Goal: Information Seeking & Learning: Learn about a topic

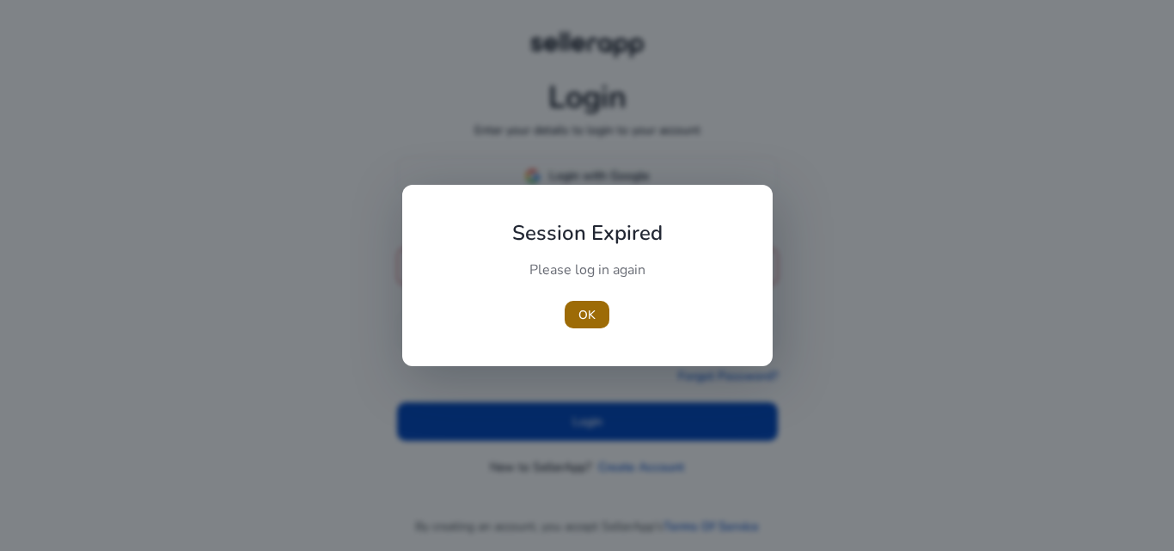
type input "**********"
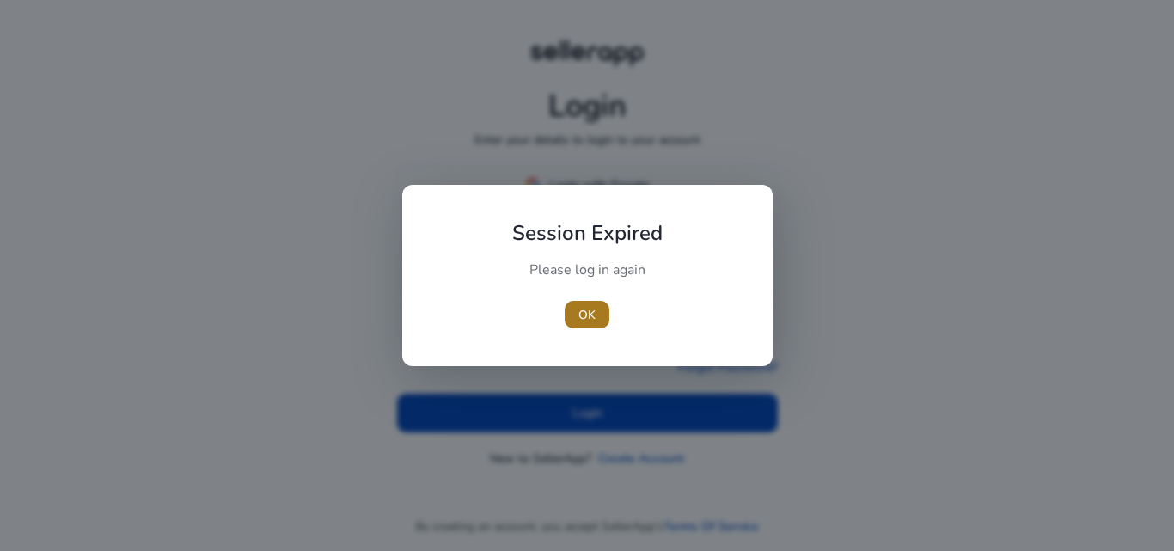
click at [579, 312] on span "OK" at bounding box center [587, 315] width 17 height 18
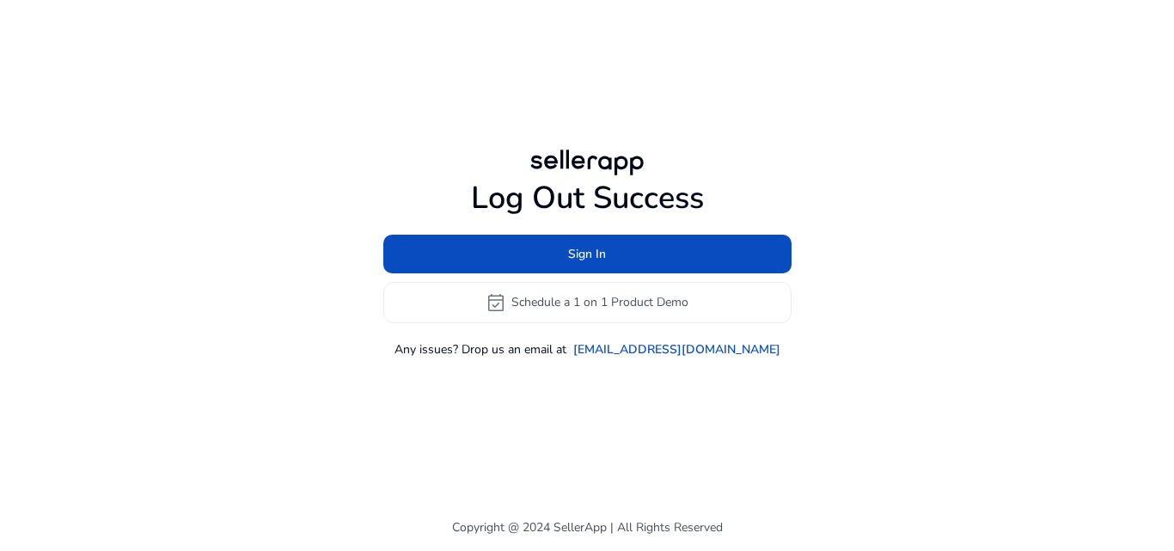
click at [566, 405] on div "Log Out Success Sign In event_available Schedule a 1 on 1 Product Demo Any issu…" at bounding box center [587, 252] width 989 height 504
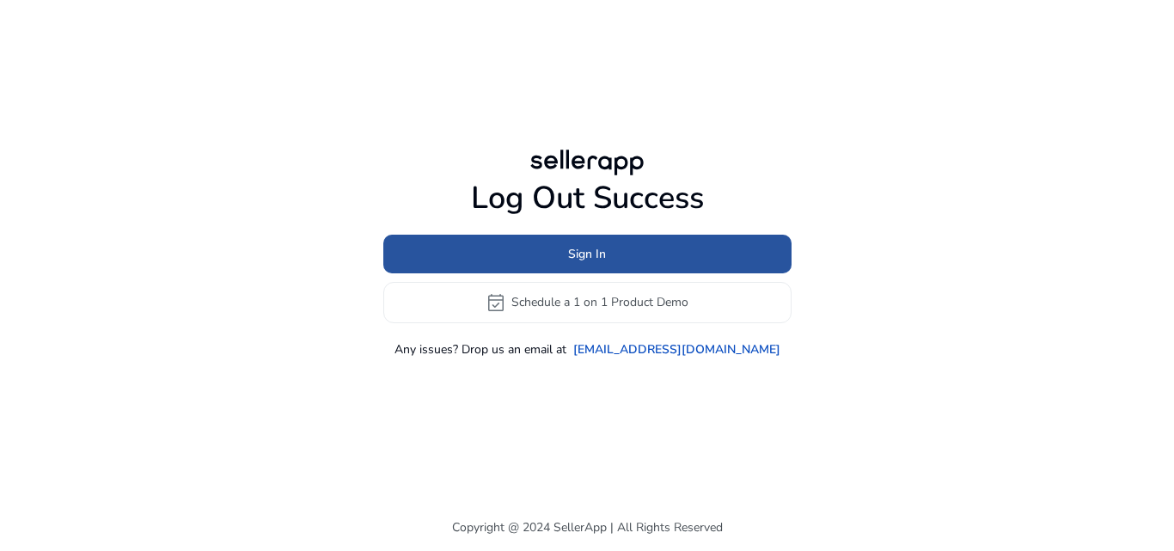
click at [578, 254] on span "Sign In" at bounding box center [587, 254] width 38 height 18
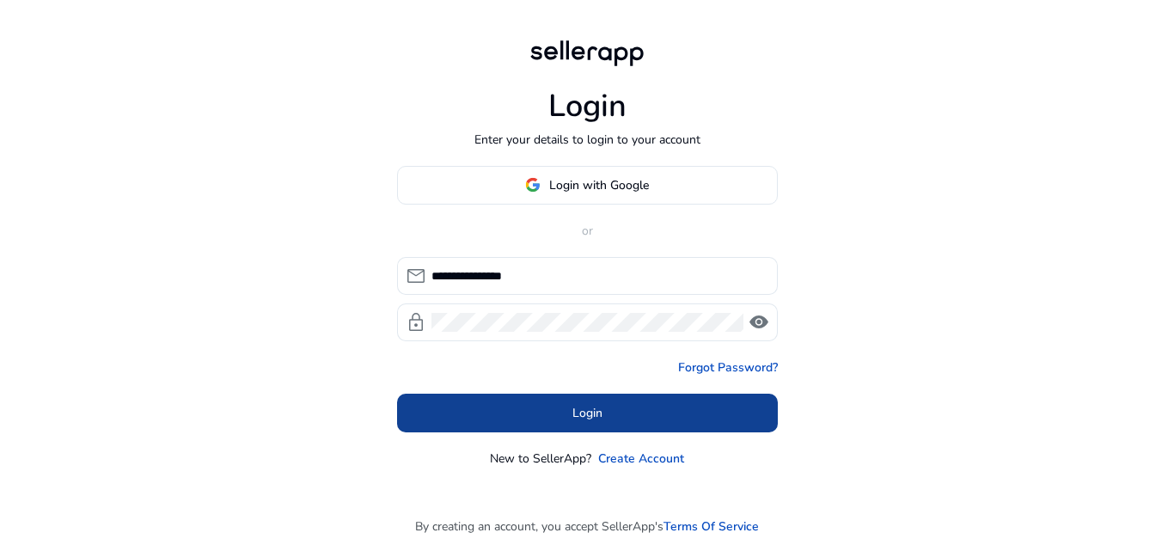
click at [567, 411] on span at bounding box center [587, 412] width 381 height 41
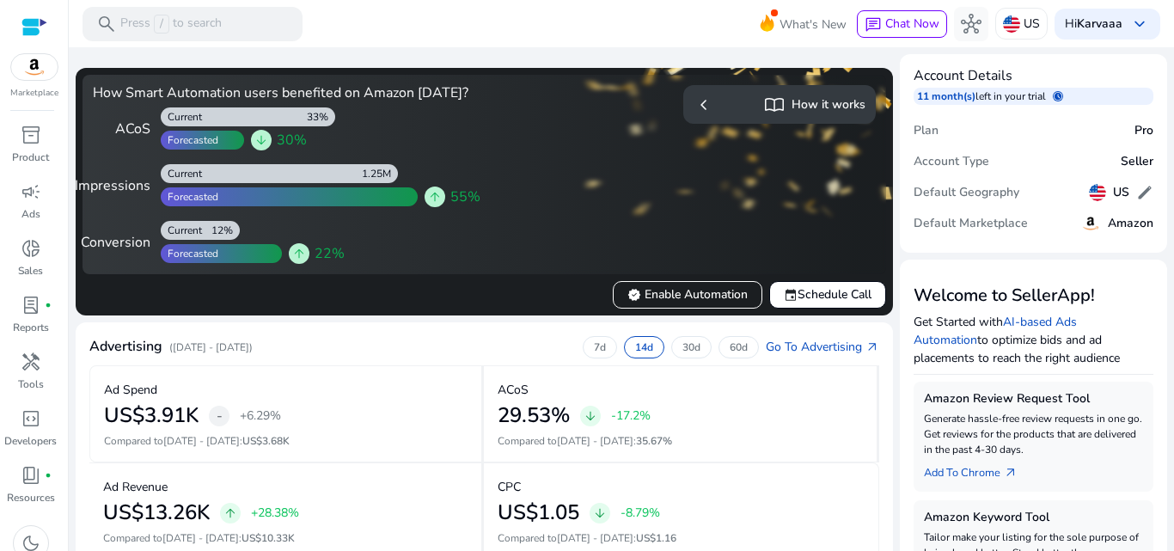
scroll to position [482, 0]
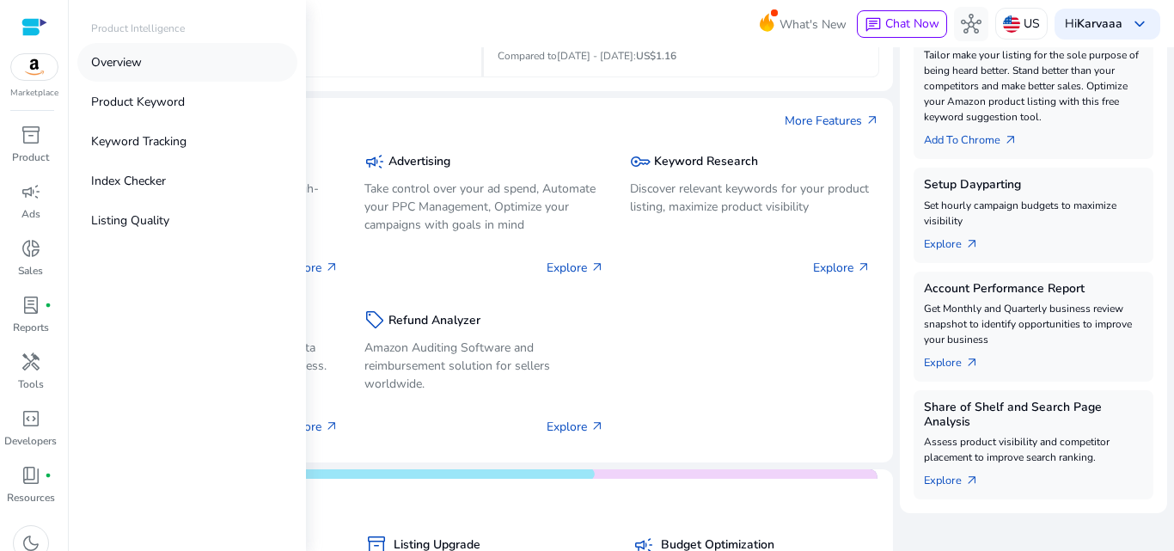
click at [167, 53] on link "Overview" at bounding box center [187, 62] width 220 height 39
click at [144, 81] on link "Overview" at bounding box center [187, 62] width 220 height 39
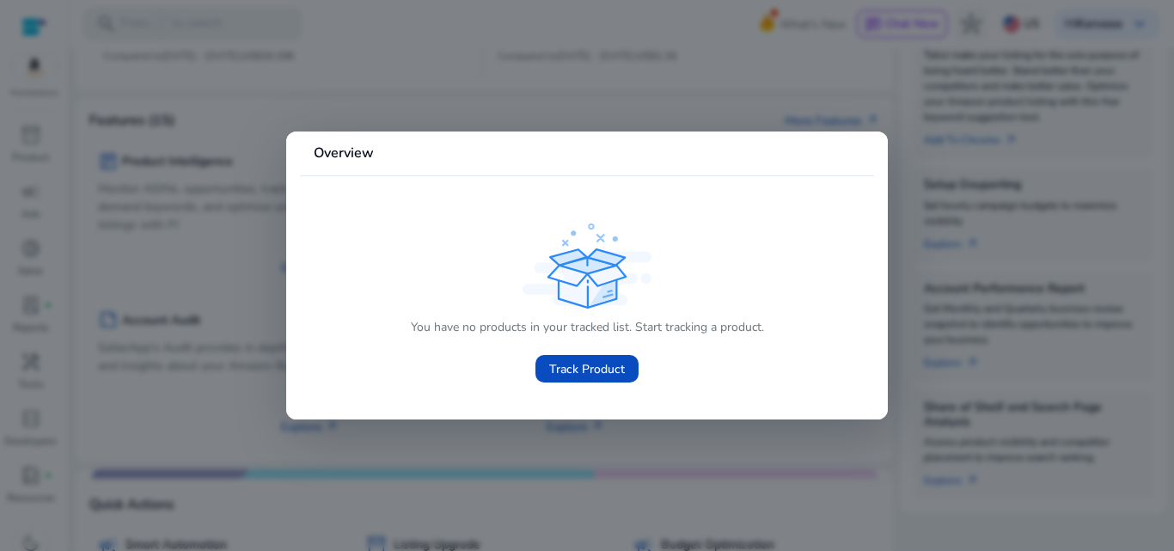
click at [107, 34] on div at bounding box center [587, 275] width 1174 height 551
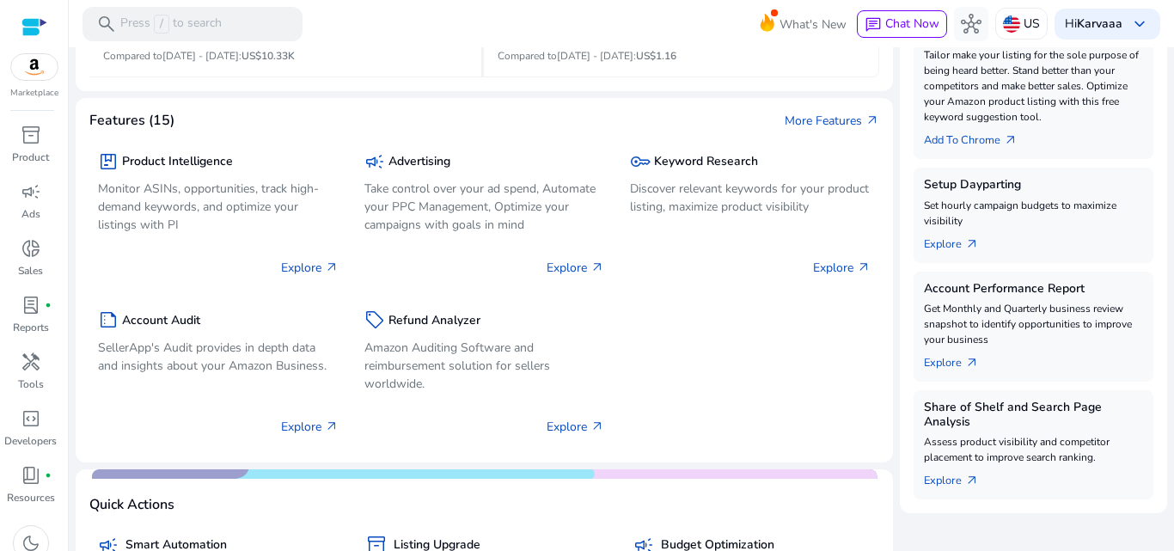
click at [32, 28] on div at bounding box center [34, 27] width 26 height 20
click at [733, 216] on p "Discover relevant keywords for your product listing, maximize product visibility" at bounding box center [750, 198] width 241 height 36
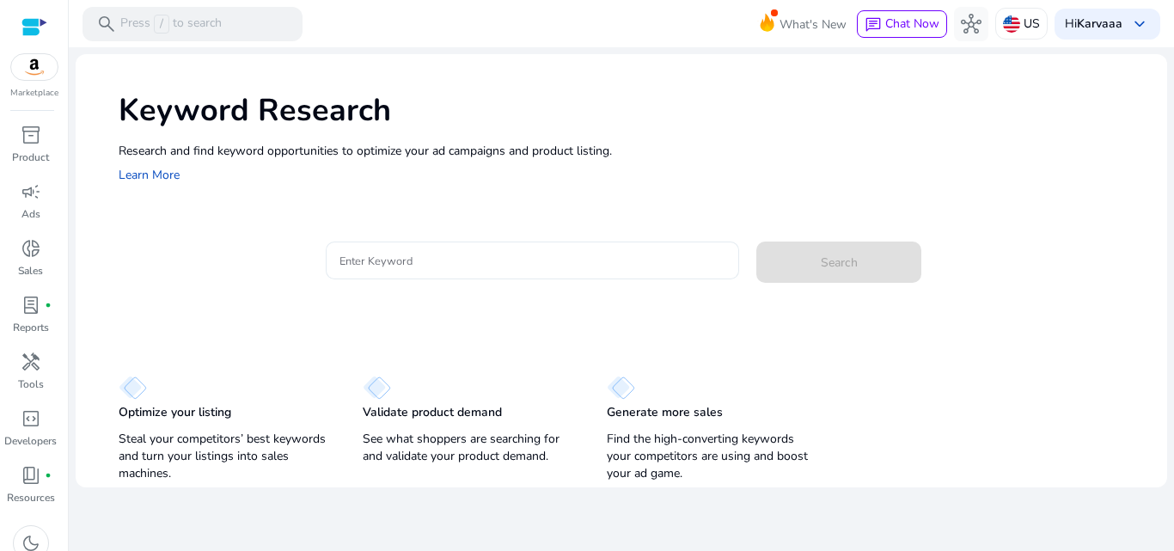
drag, startPoint x: 733, startPoint y: 225, endPoint x: 638, endPoint y: 261, distance: 102.0
click at [638, 261] on div "Keyword Research Research and find keyword opportunities to optimize your [PERS…" at bounding box center [622, 270] width 1092 height 433
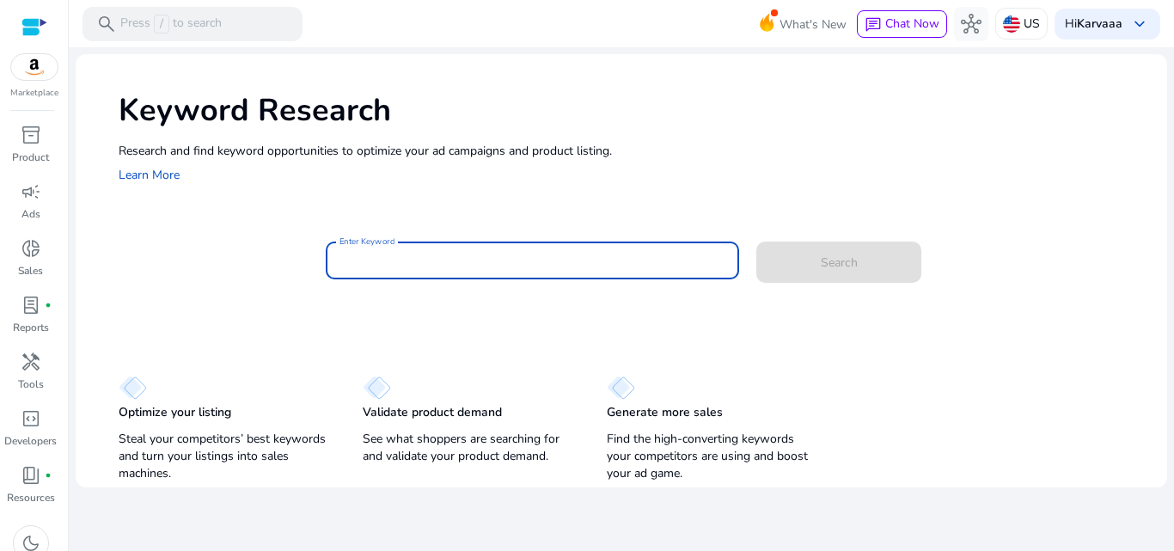
click at [638, 261] on input "Enter Keyword" at bounding box center [533, 260] width 387 height 19
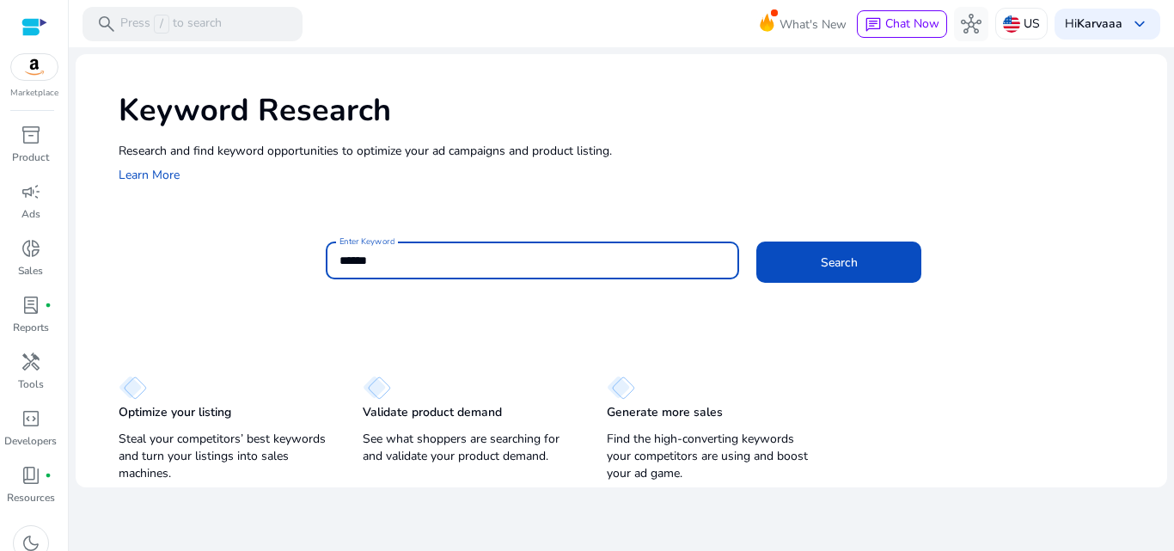
type input "*****"
click at [757, 242] on button "Search" at bounding box center [839, 262] width 165 height 41
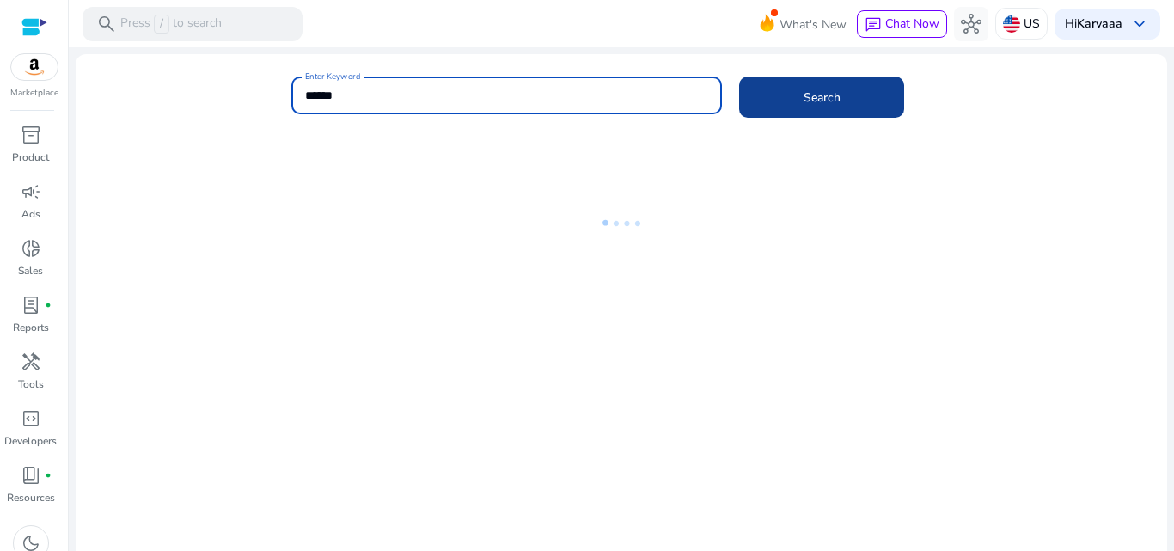
click at [792, 101] on span at bounding box center [821, 97] width 165 height 41
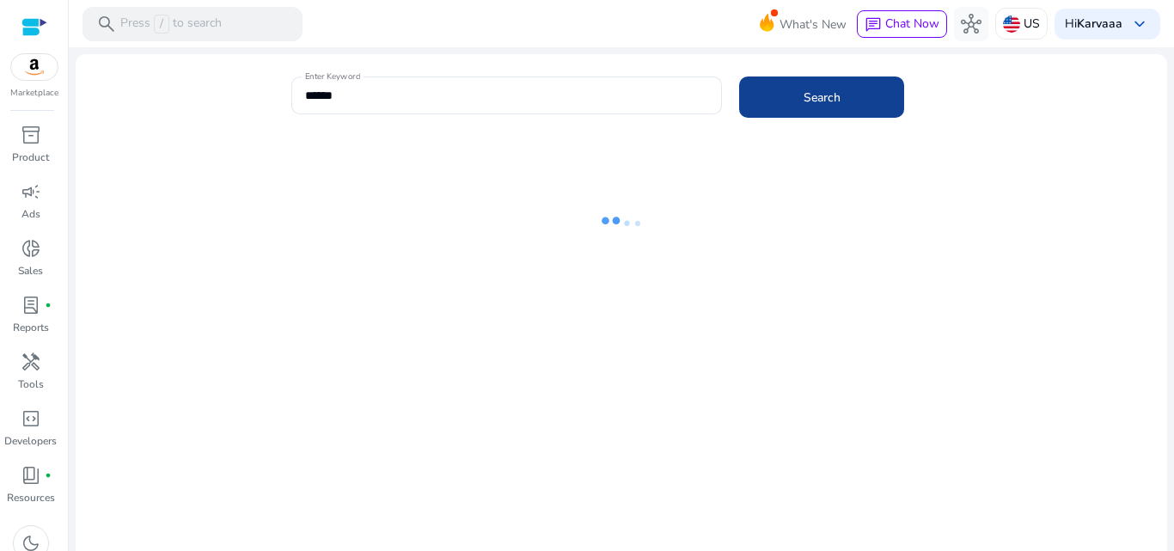
click at [792, 101] on span at bounding box center [821, 97] width 165 height 41
click at [530, 109] on div "*****" at bounding box center [507, 96] width 404 height 38
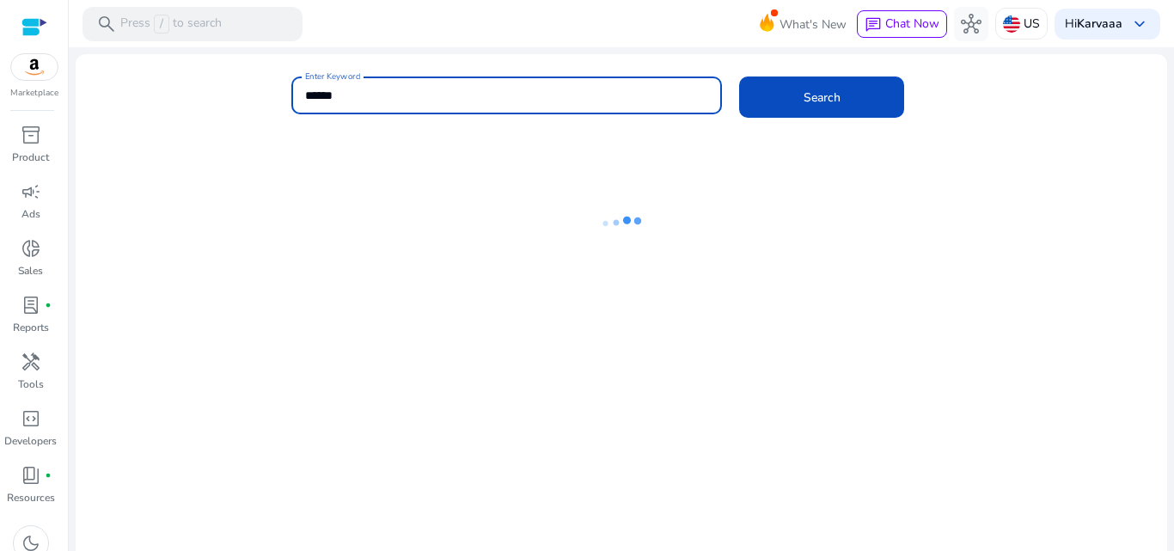
click at [512, 98] on input "*****" at bounding box center [507, 95] width 404 height 19
click at [739, 77] on button "Search" at bounding box center [821, 97] width 165 height 41
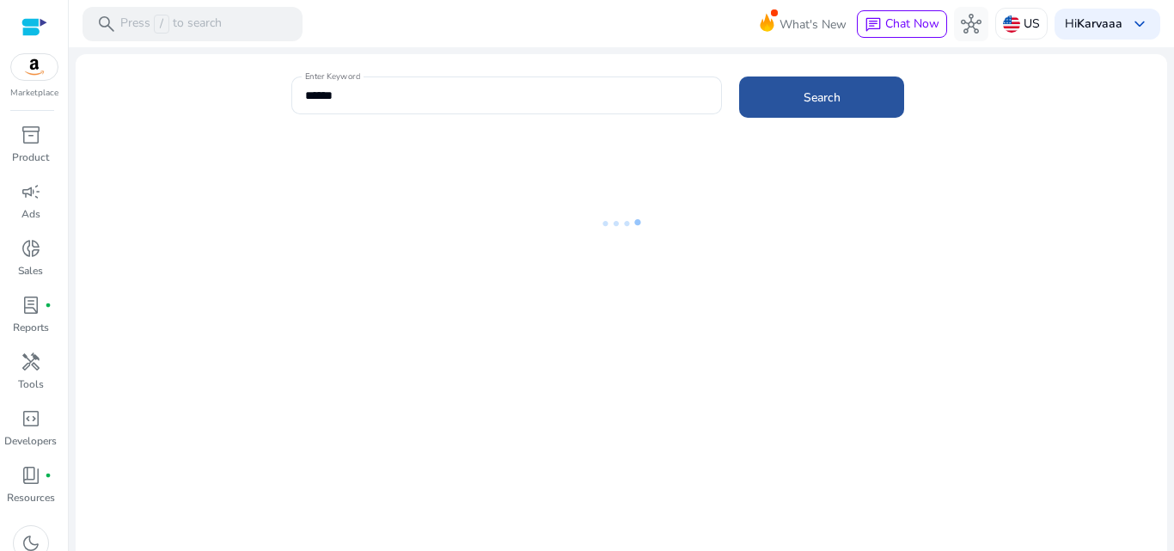
click at [774, 113] on span at bounding box center [821, 97] width 165 height 41
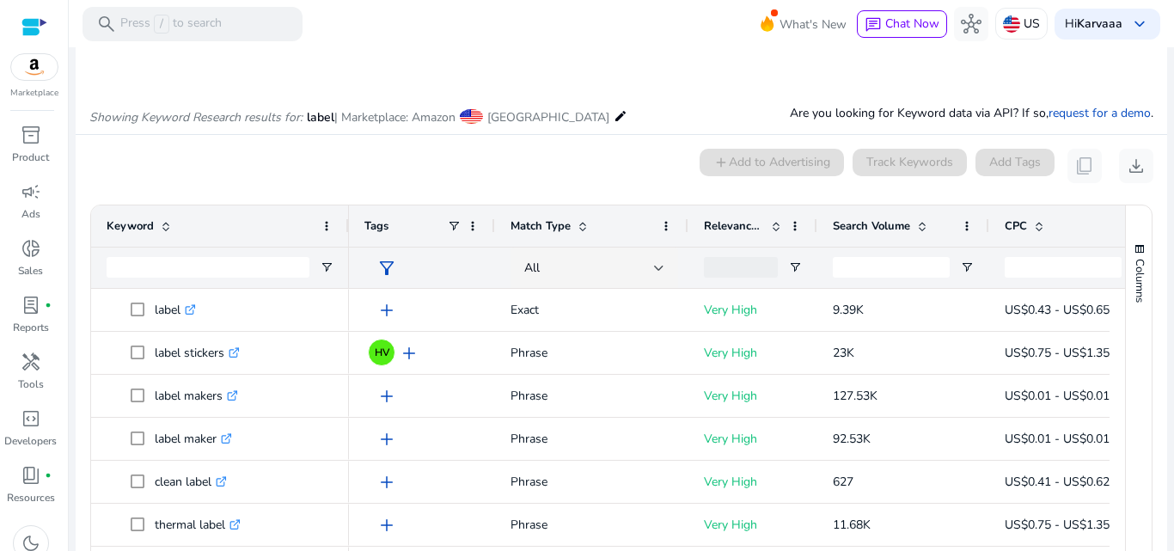
scroll to position [146, 0]
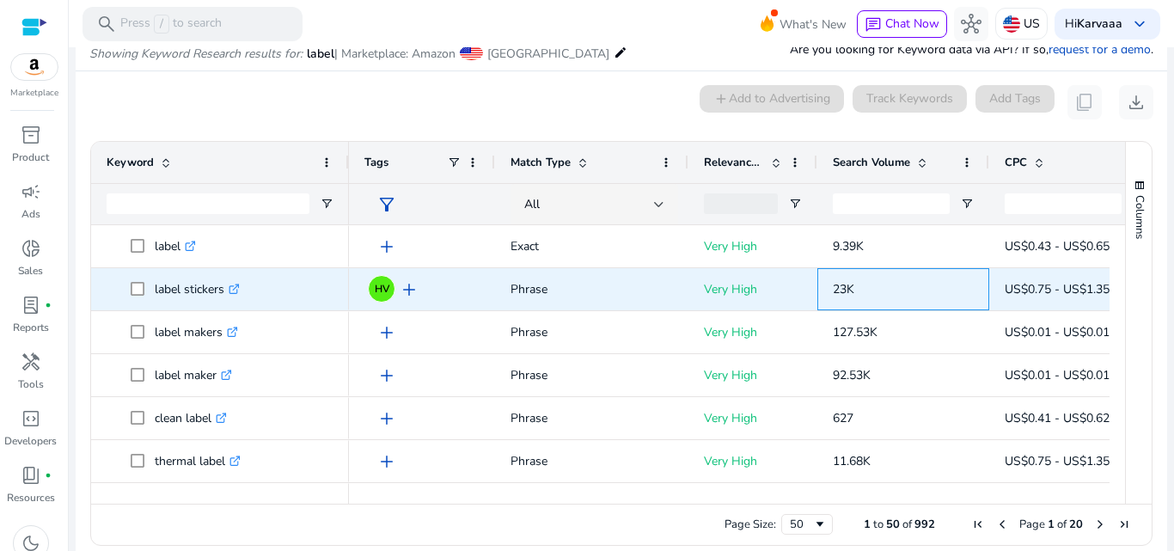
click at [896, 276] on p "23K" at bounding box center [903, 289] width 141 height 35
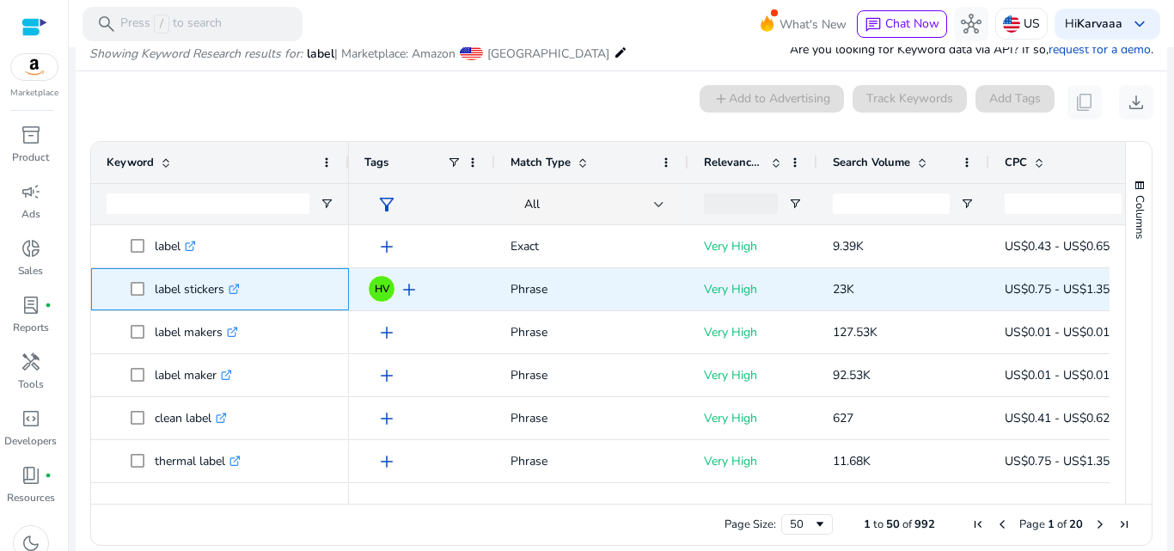
click at [201, 286] on p "label stickers .st0{fill:#2c8af8}" at bounding box center [197, 289] width 85 height 35
copy p "label stickers"
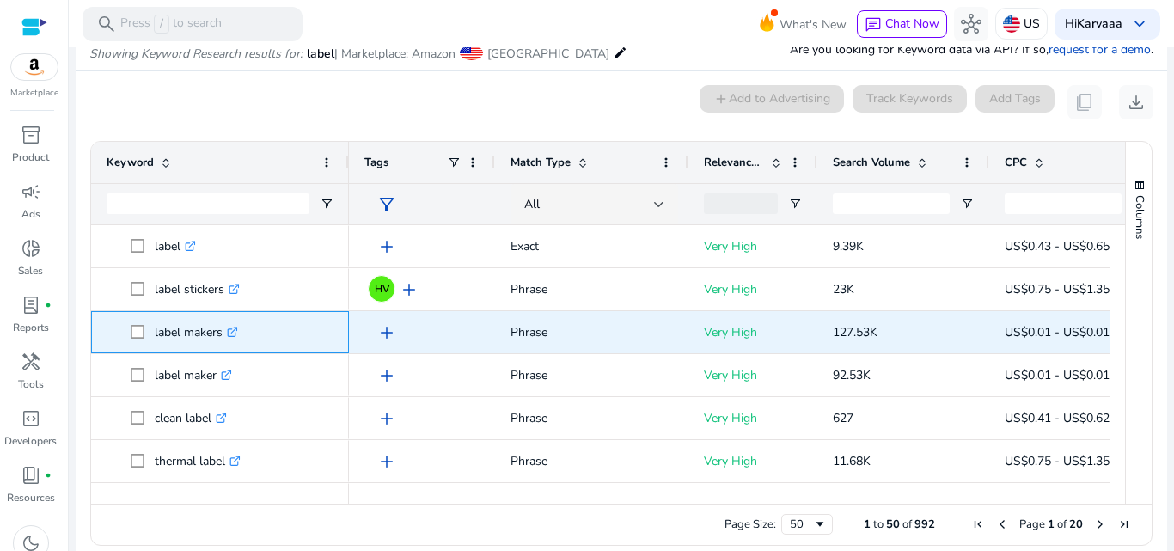
click at [187, 340] on p "label makers .st0{fill:#2c8af8}" at bounding box center [196, 332] width 83 height 35
copy p "label makers"
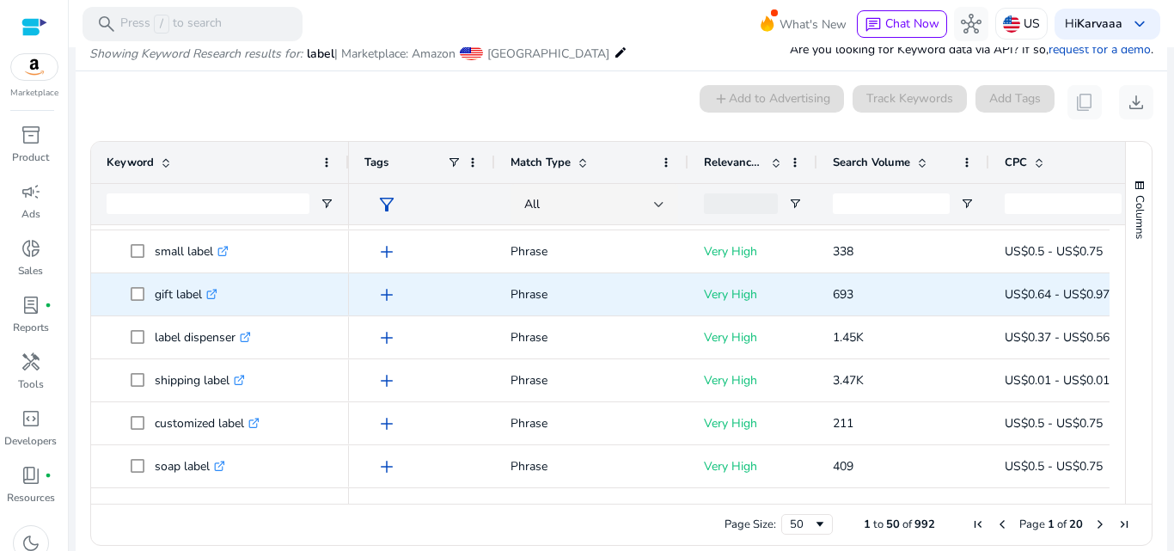
scroll to position [597, 0]
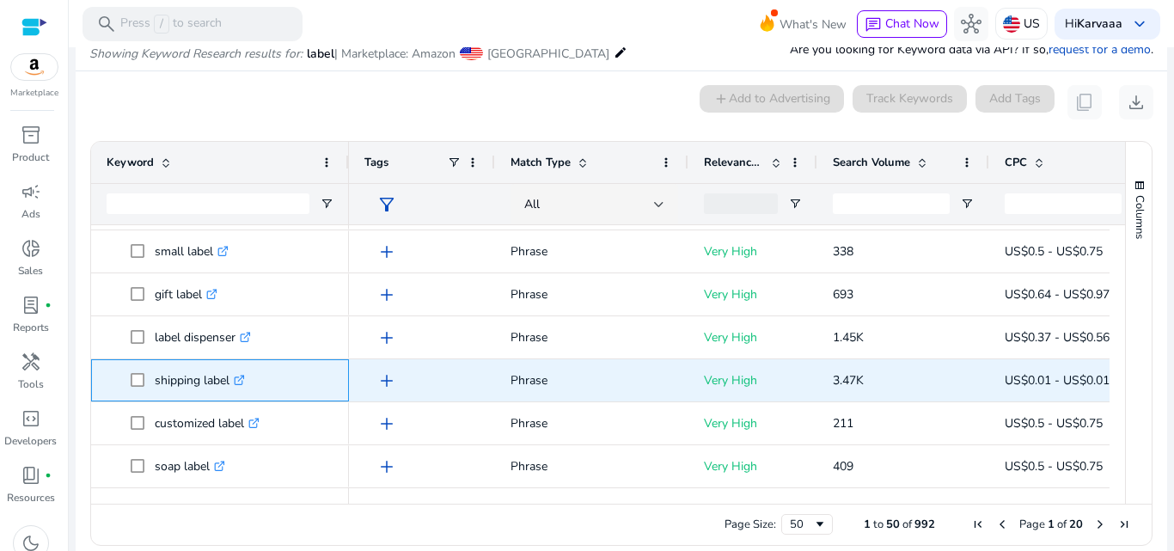
click at [181, 378] on p "shipping label .st0{fill:#2c8af8}" at bounding box center [200, 380] width 90 height 35
copy p "shipping label"
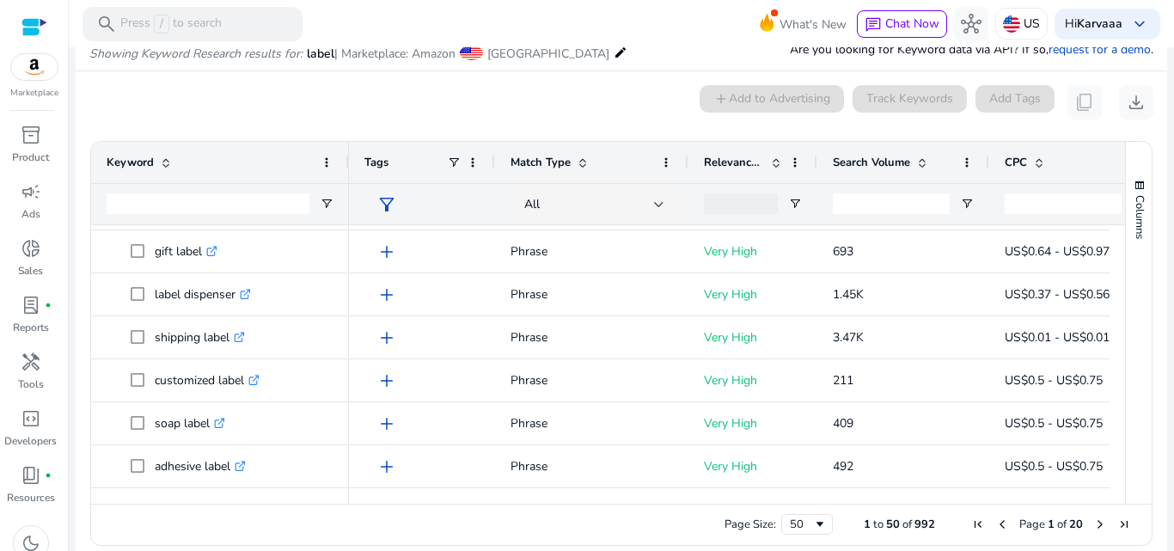
scroll to position [0, 0]
